Goal: Task Accomplishment & Management: Complete application form

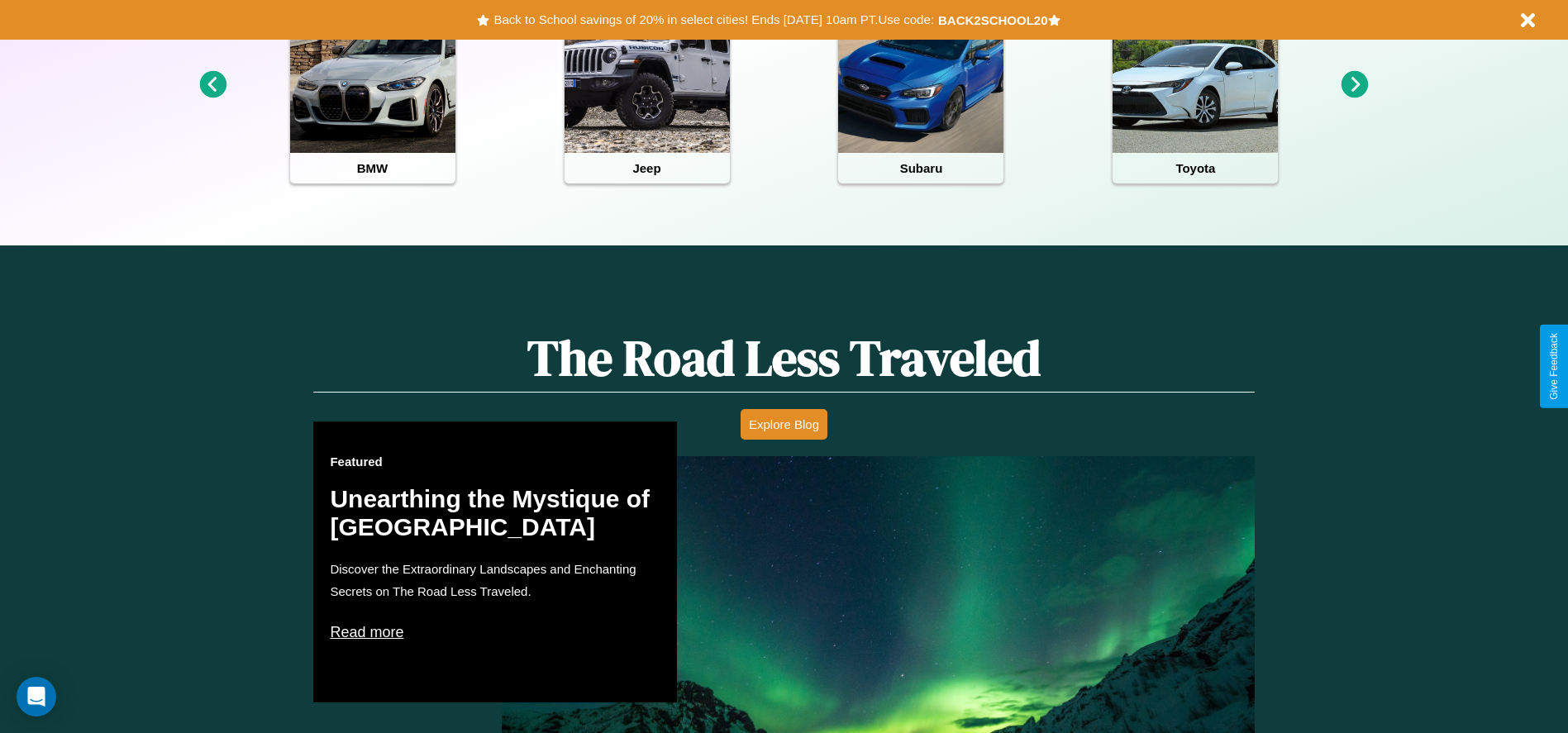
scroll to position [737, 0]
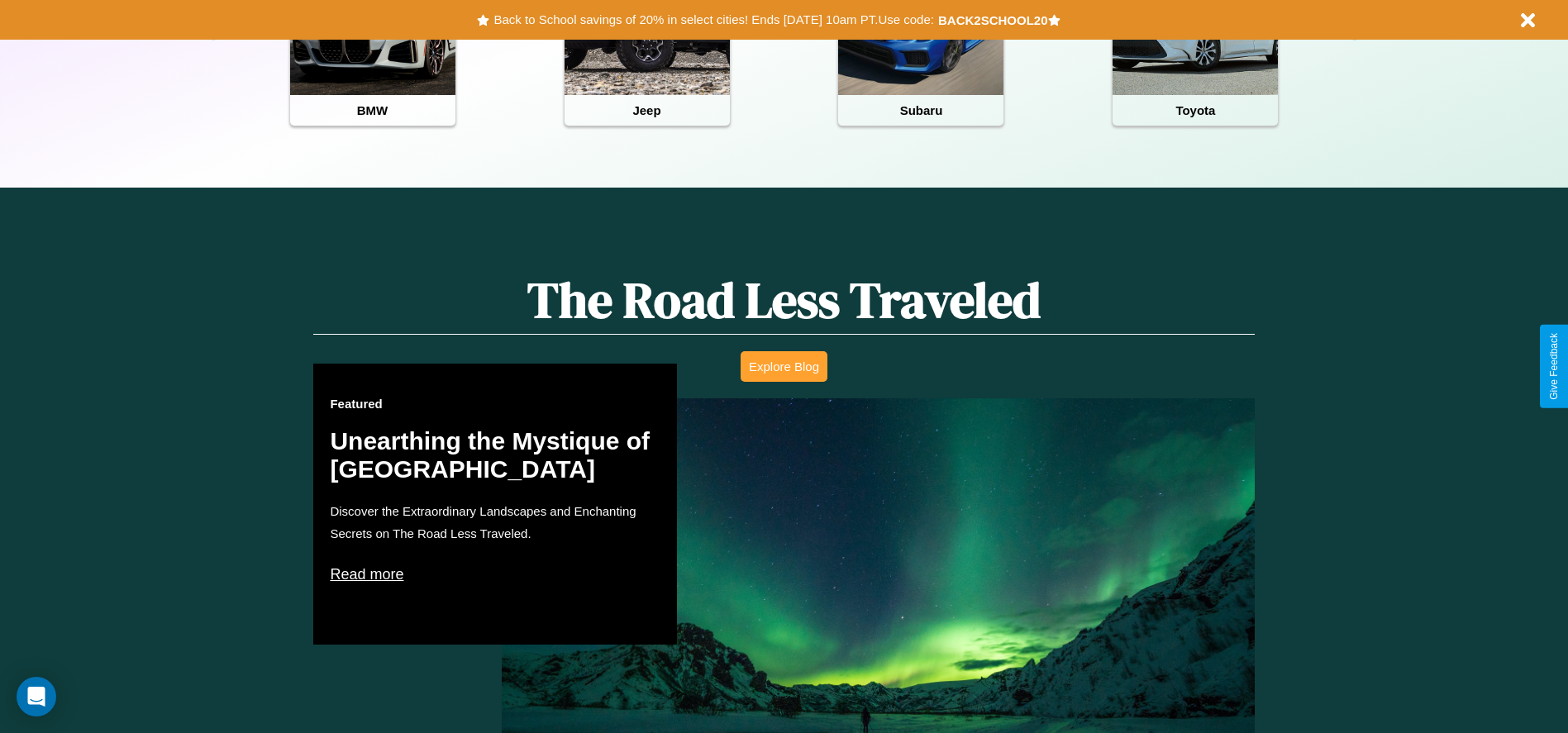
click at [783, 366] on button "Explore Blog" at bounding box center [784, 366] width 87 height 30
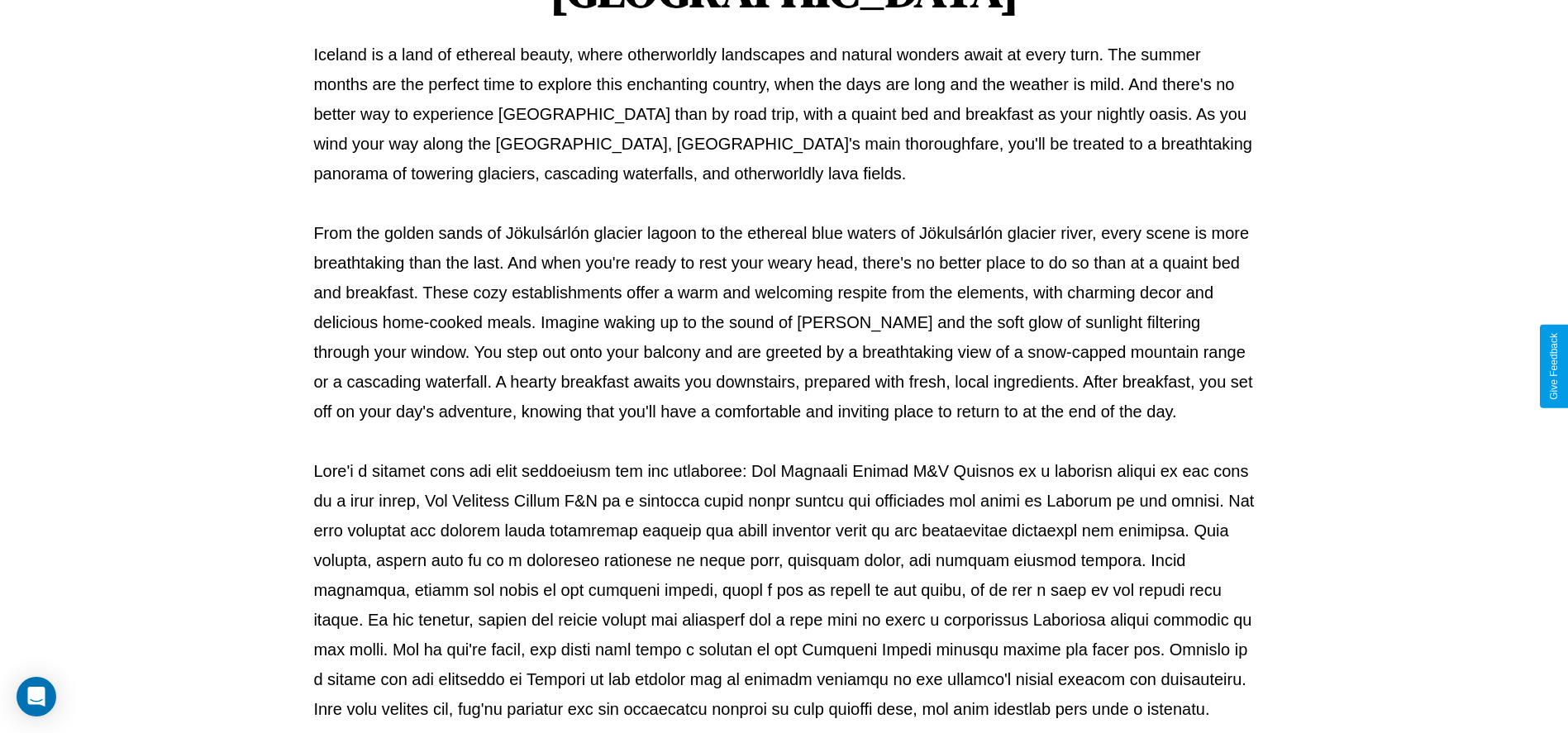
scroll to position [548, 0]
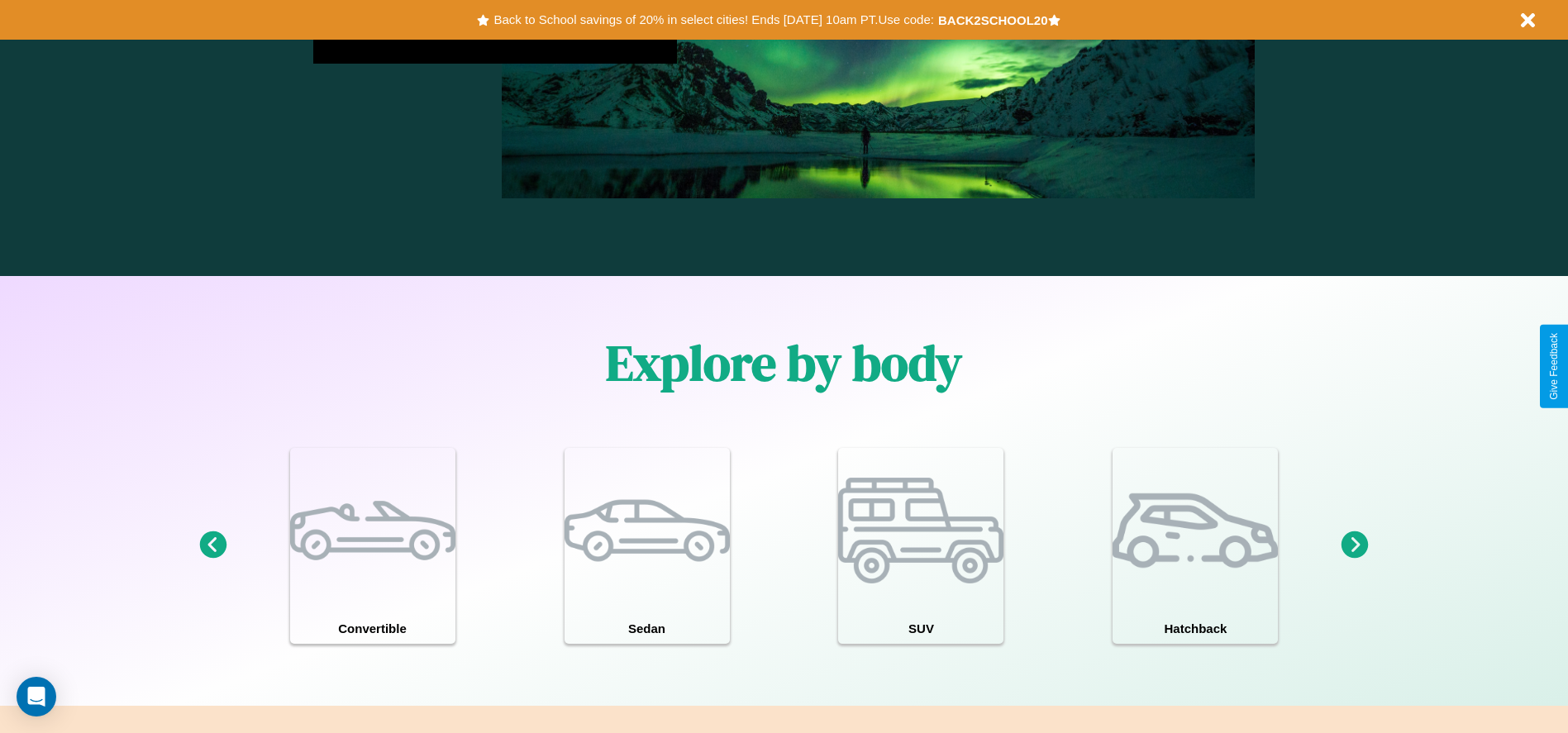
scroll to position [2371, 0]
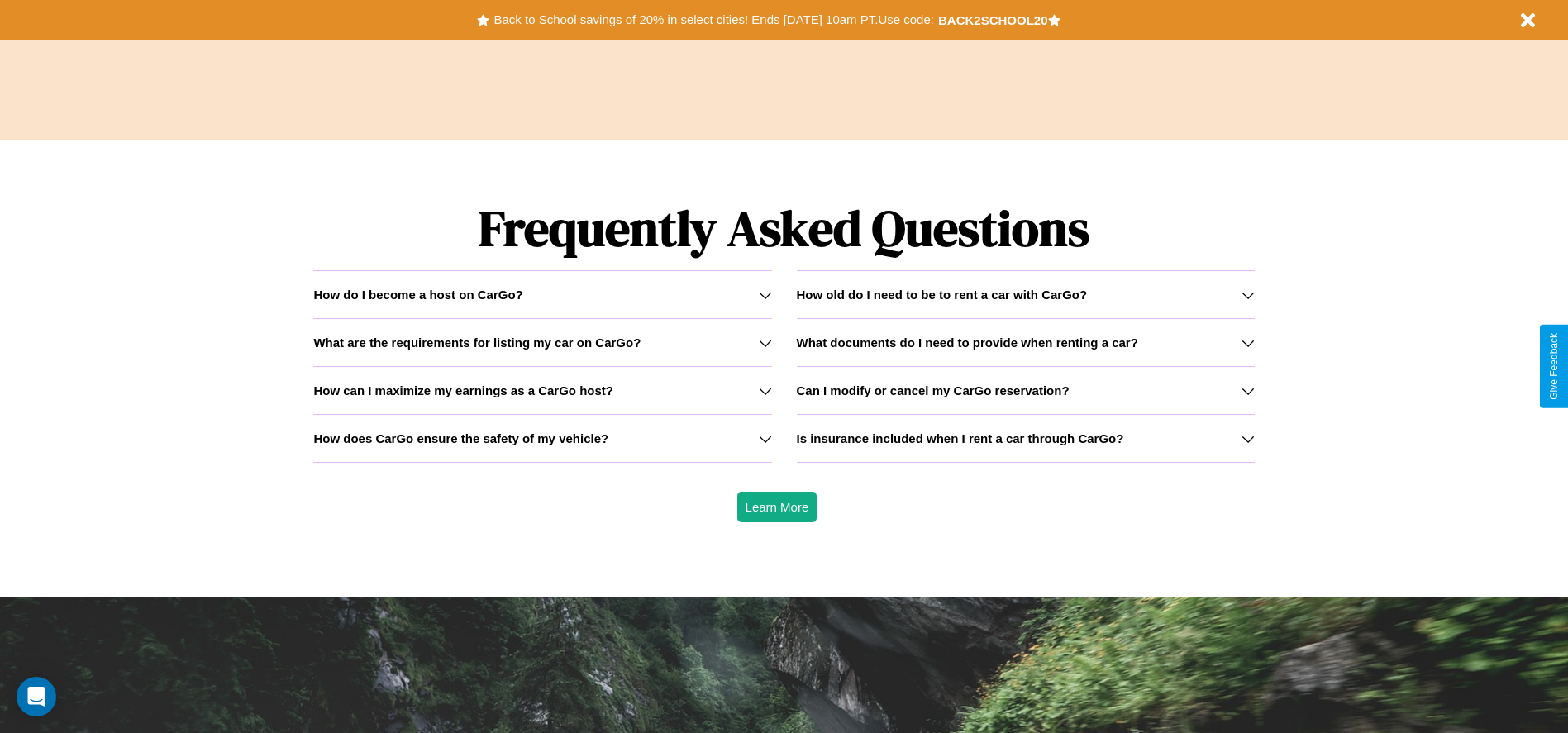
click at [764, 295] on icon at bounding box center [765, 295] width 13 height 13
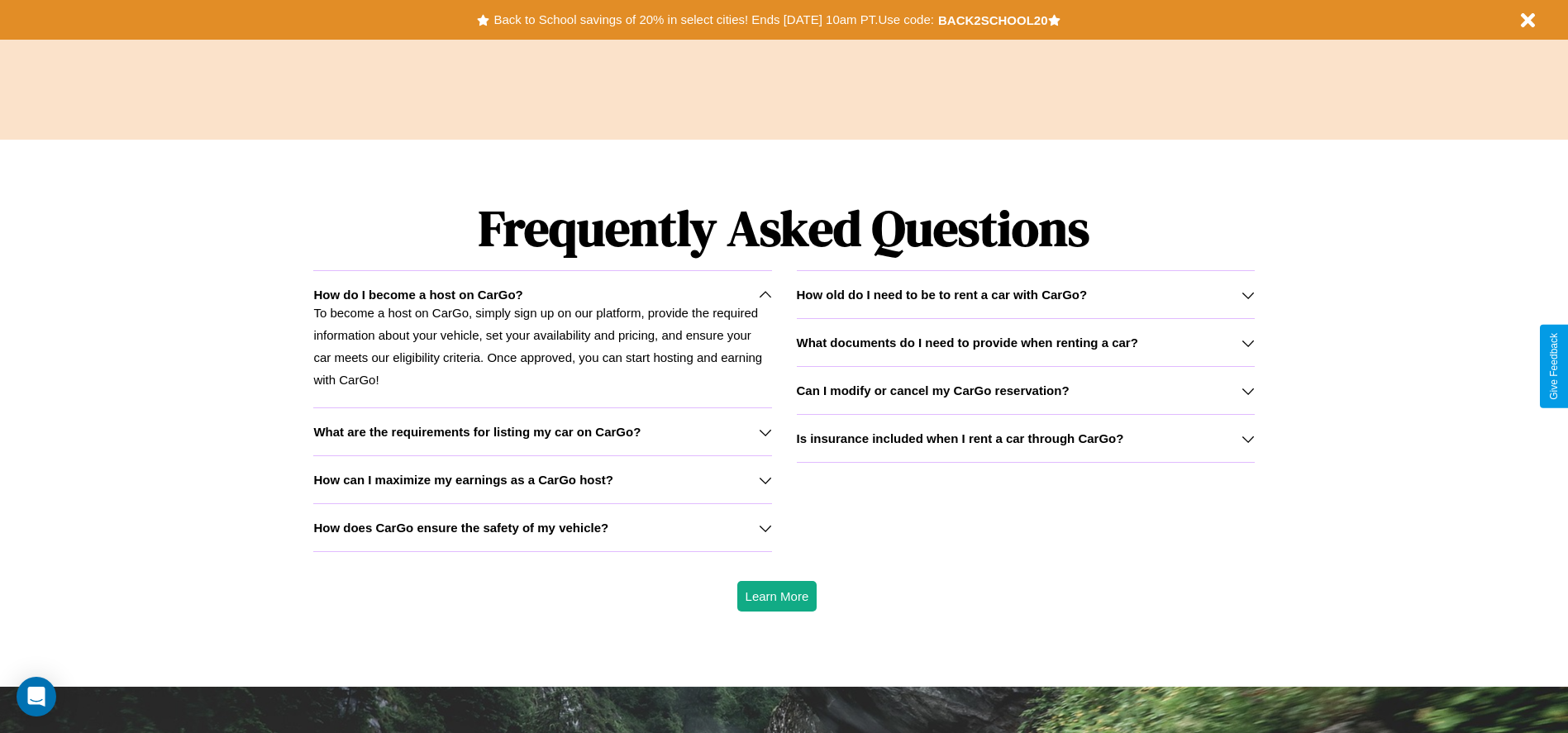
click at [542, 527] on h3 "How does CarGo ensure the safety of my vehicle?" at bounding box center [461, 527] width 295 height 14
click at [764, 432] on icon at bounding box center [765, 432] width 13 height 13
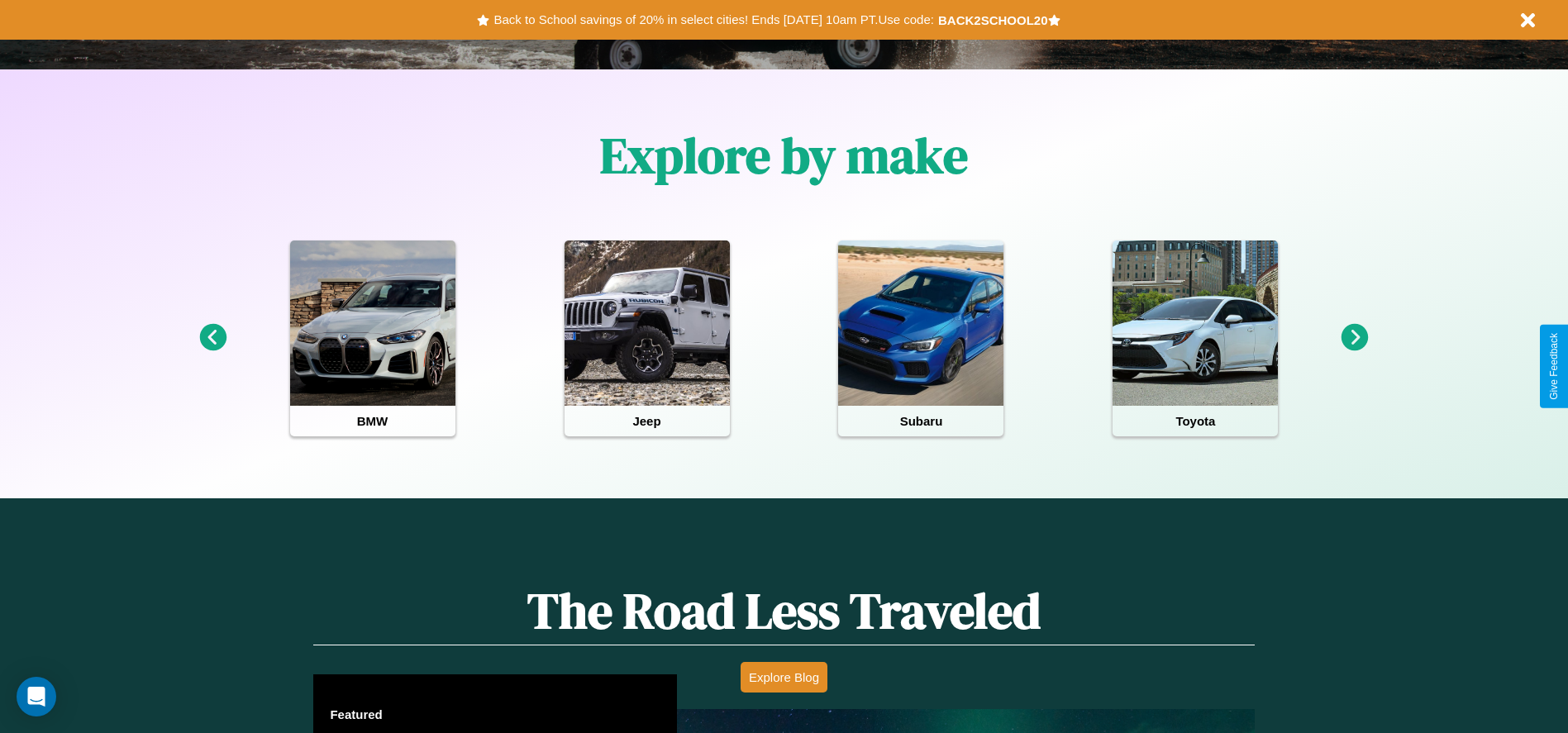
scroll to position [343, 0]
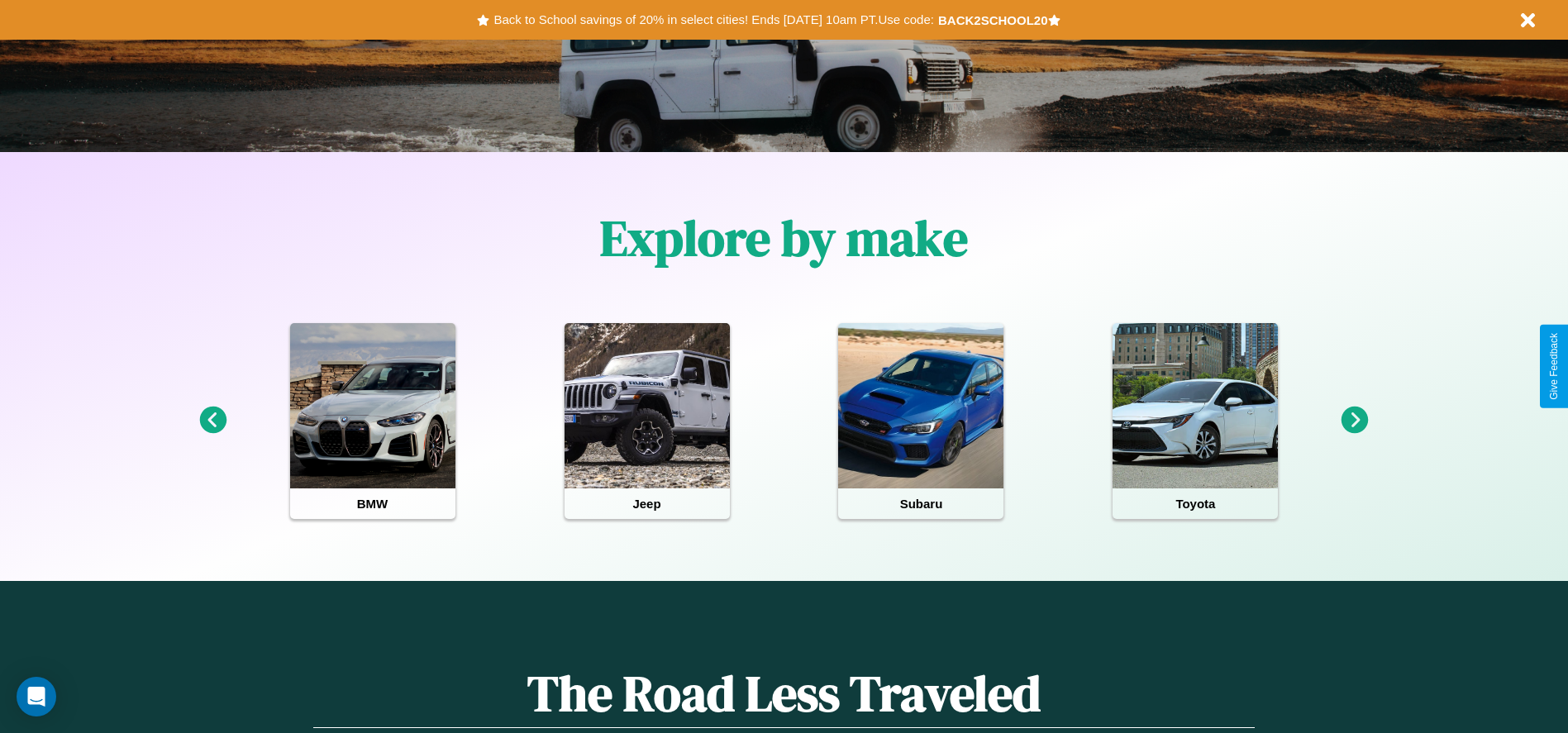
click at [212, 420] on icon at bounding box center [212, 420] width 27 height 27
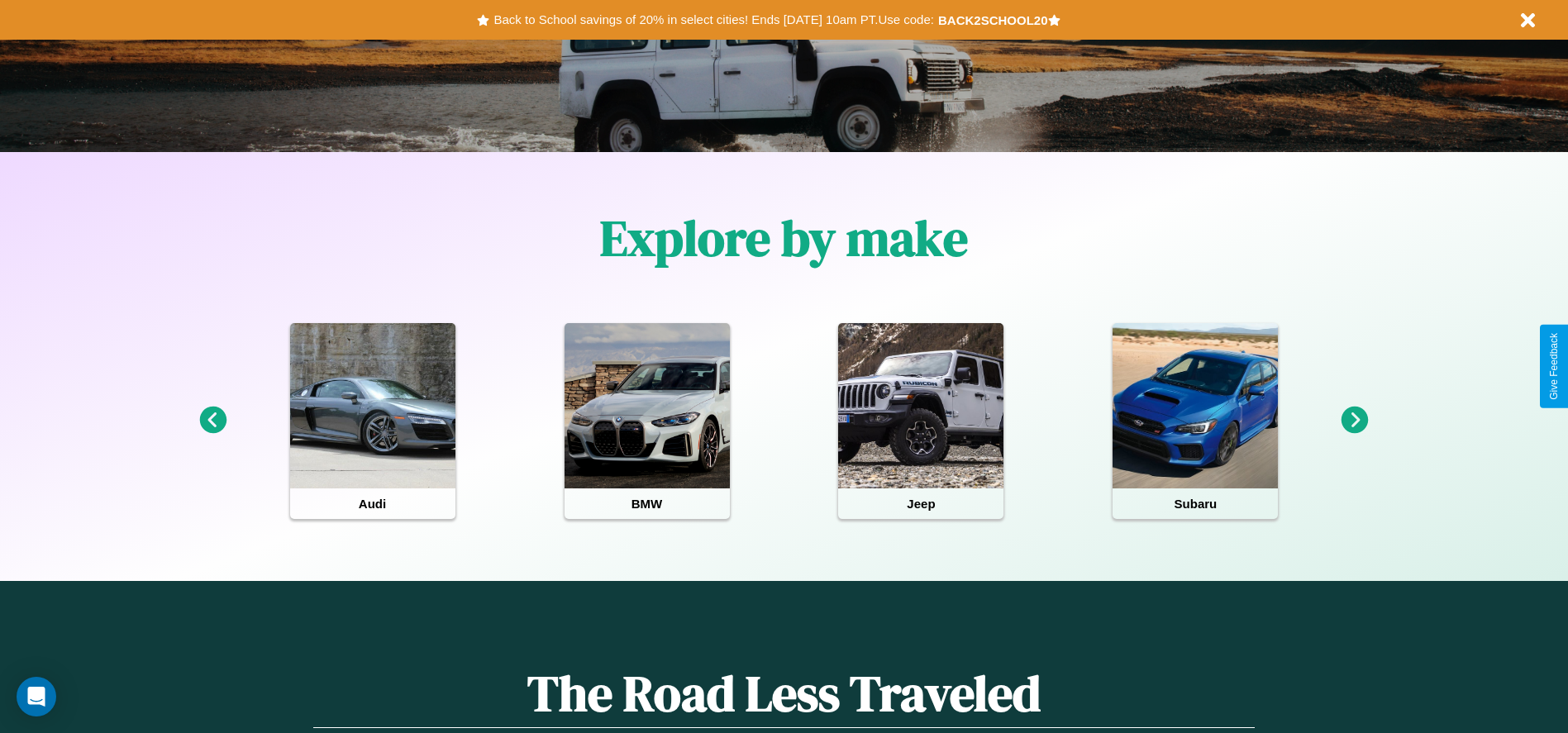
click at [212, 420] on icon at bounding box center [212, 420] width 27 height 27
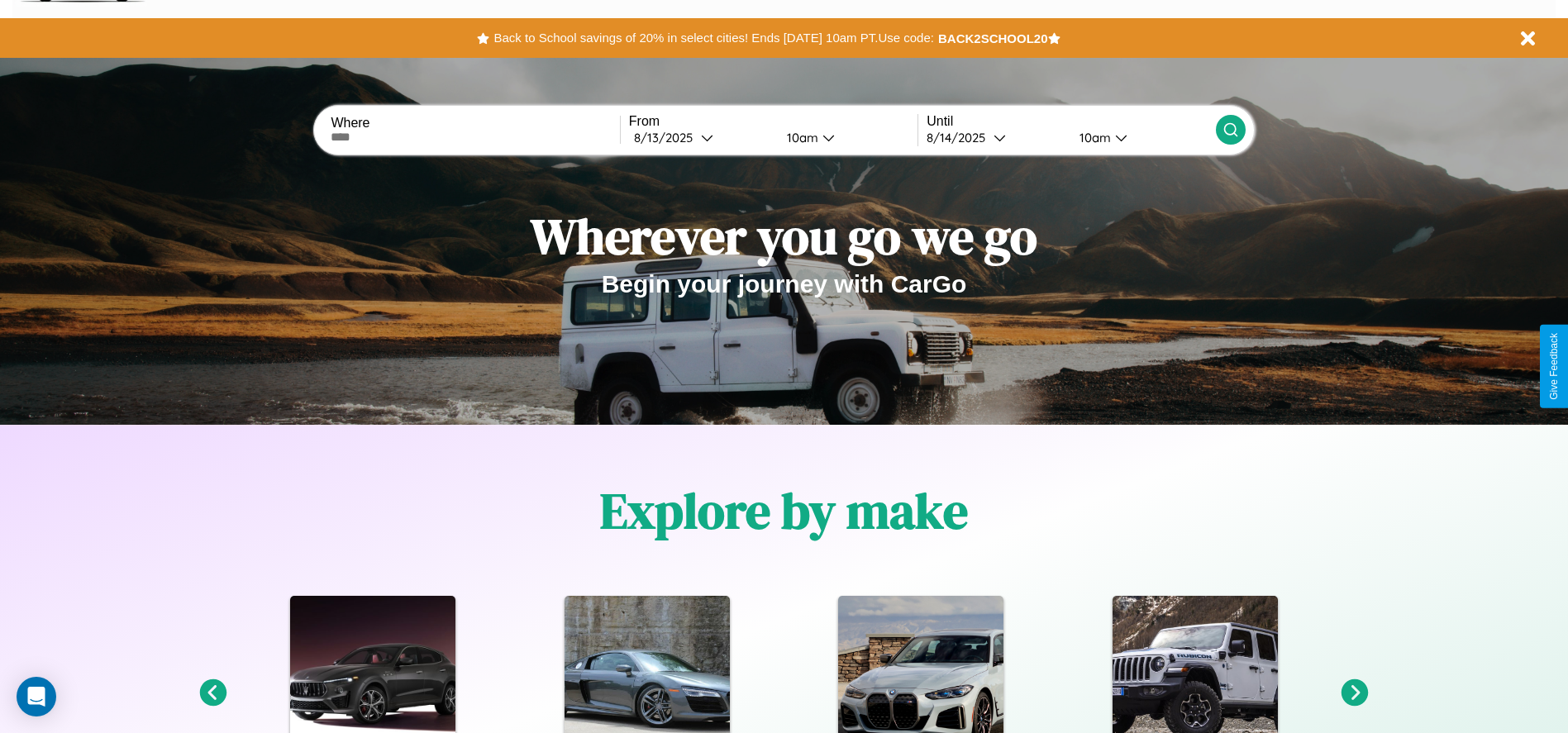
scroll to position [0, 0]
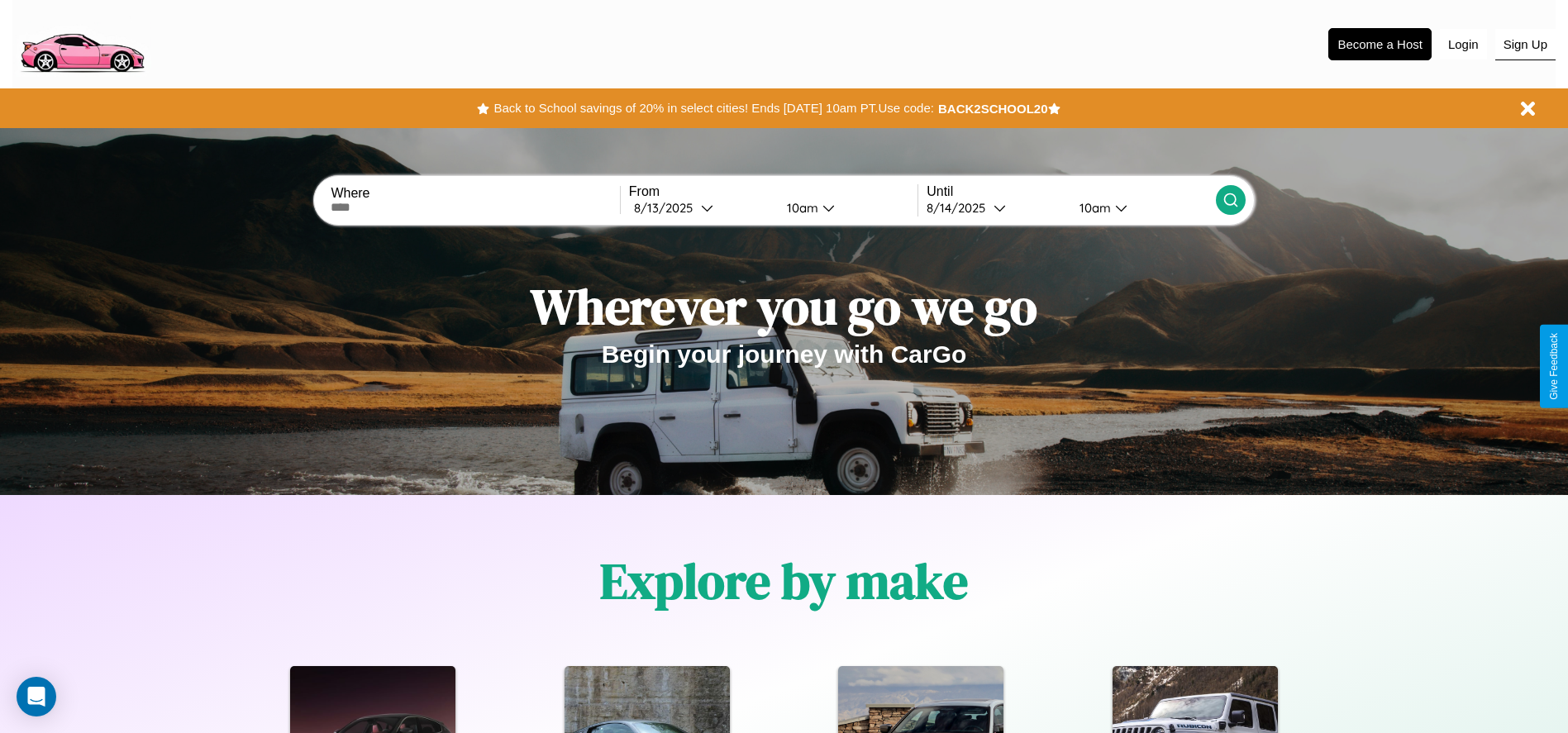
click at [1524, 44] on button "Sign Up" at bounding box center [1525, 45] width 61 height 31
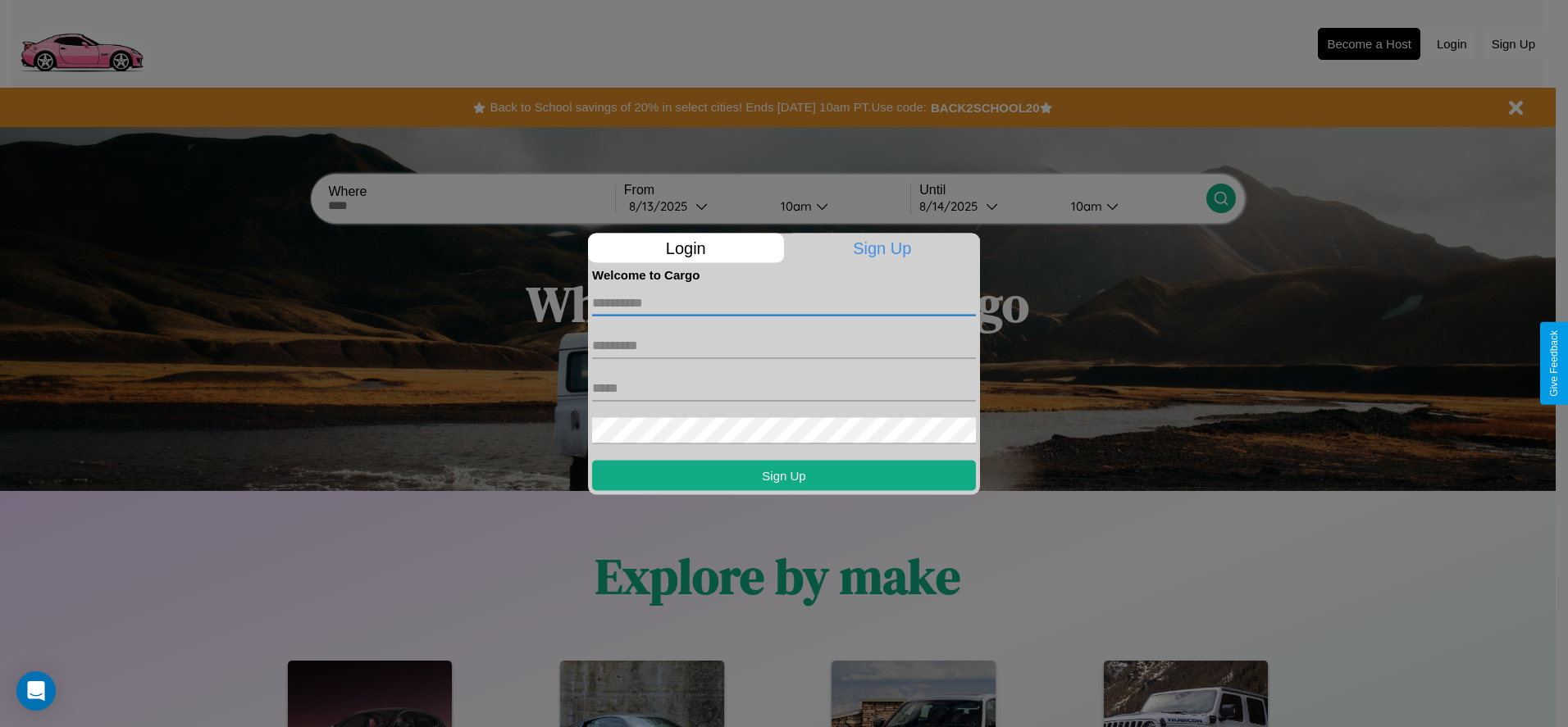
click at [784, 302] on input "text" at bounding box center [784, 302] width 383 height 26
type input "******"
click at [784, 345] on input "text" at bounding box center [784, 345] width 383 height 26
type input "********"
click at [784, 388] on input "text" at bounding box center [784, 388] width 383 height 26
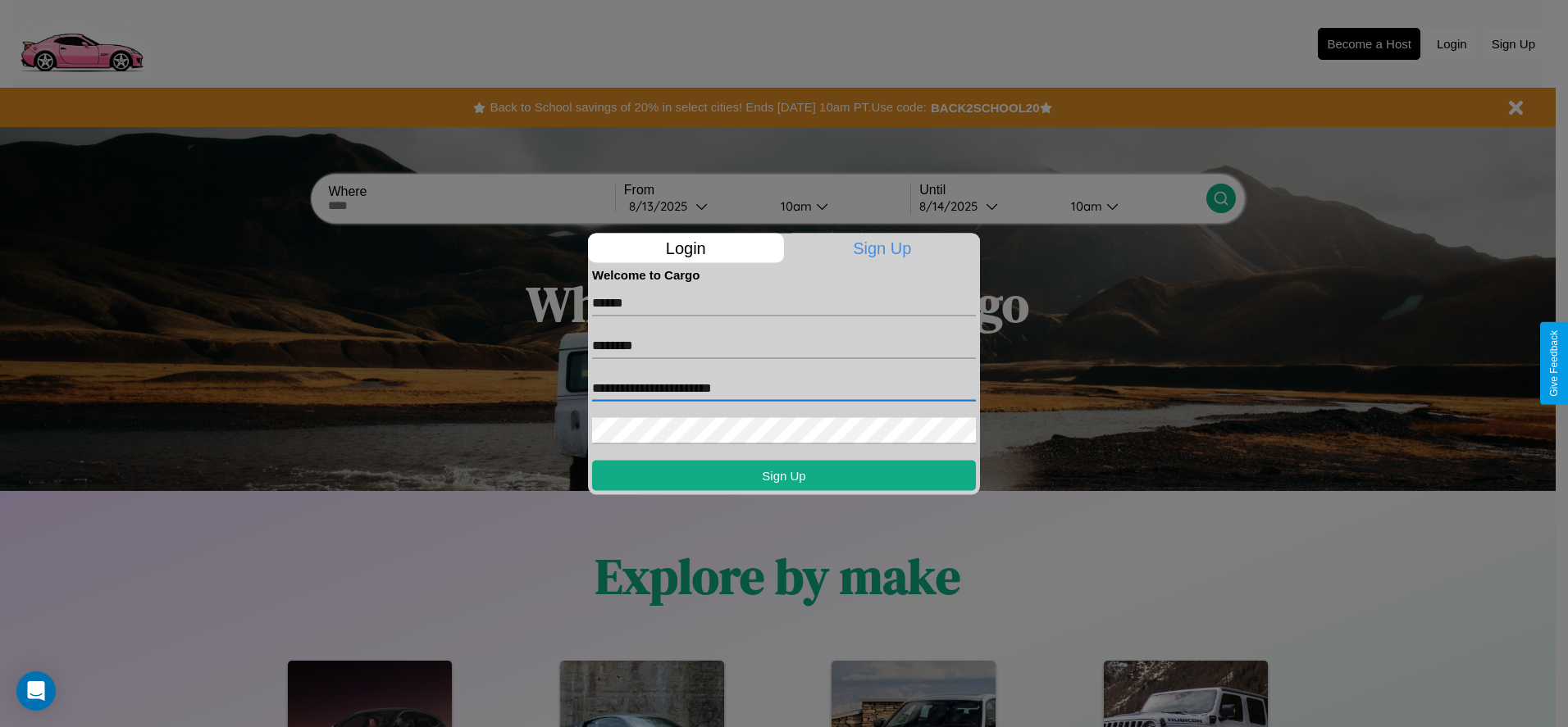
type input "**********"
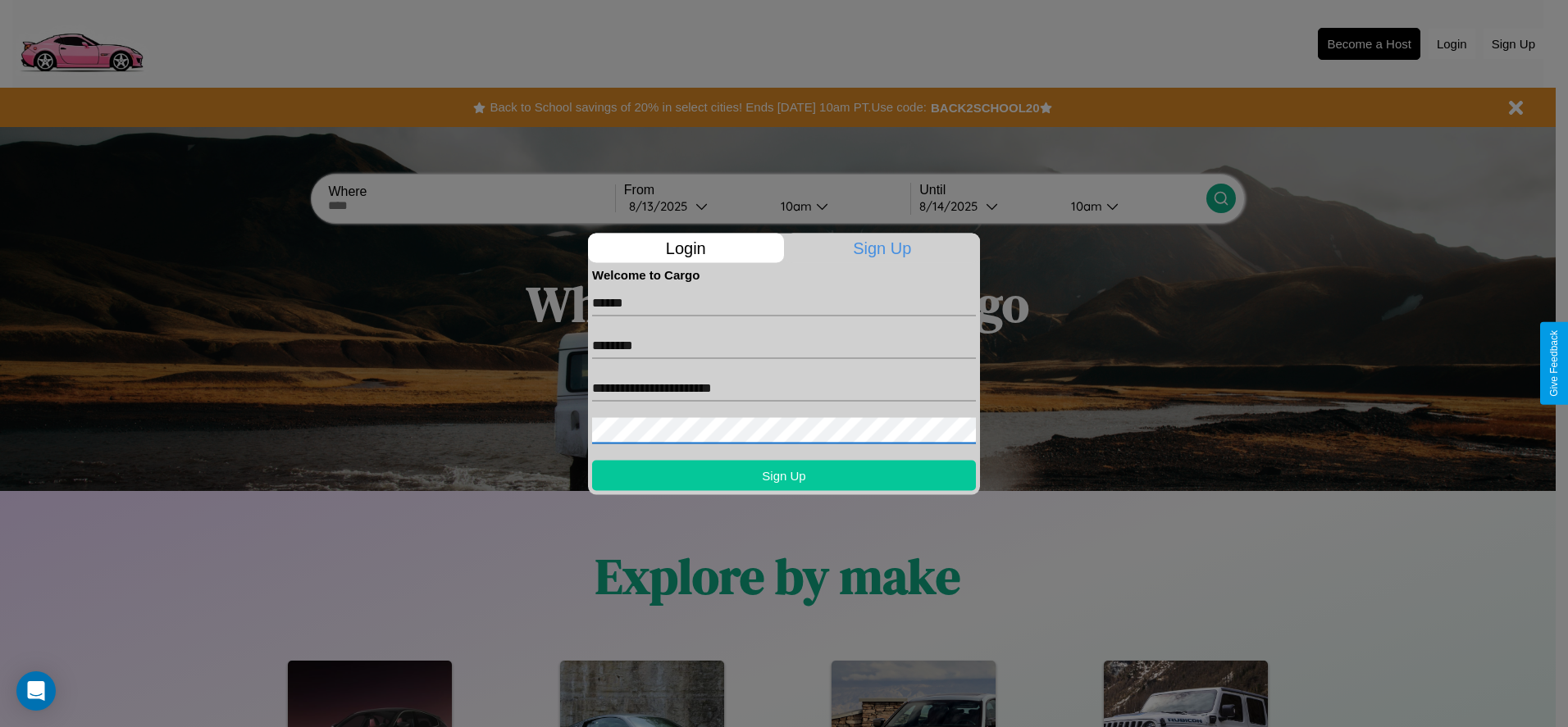
click at [784, 474] on button "Sign Up" at bounding box center [784, 475] width 383 height 30
